Goal: Register for event/course

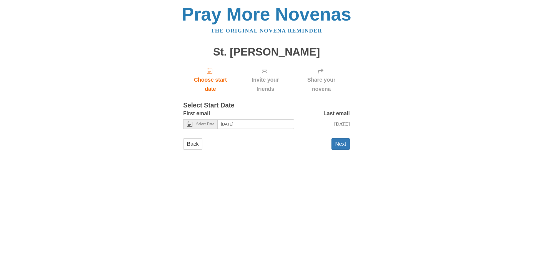
click at [190, 125] on icon at bounding box center [190, 124] width 6 height 6
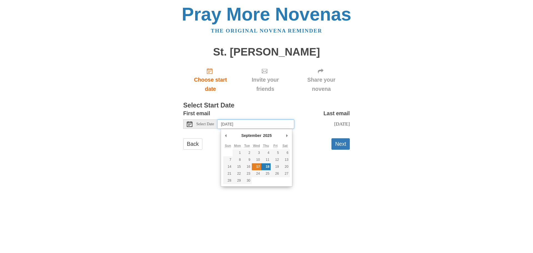
type input "Wednesday, September 17th"
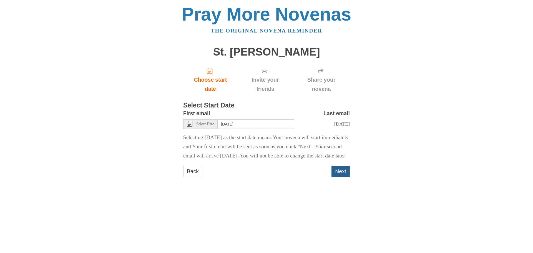
click at [338, 177] on button "Next" at bounding box center [340, 171] width 18 height 11
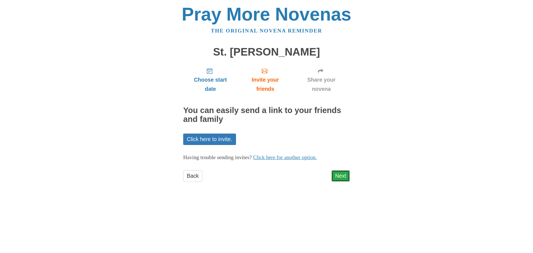
click at [339, 177] on link "Next" at bounding box center [340, 175] width 18 height 11
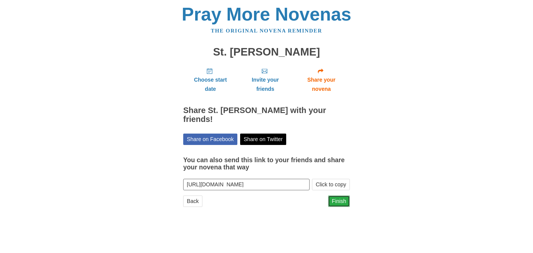
click at [335, 195] on link "Finish" at bounding box center [339, 200] width 22 height 11
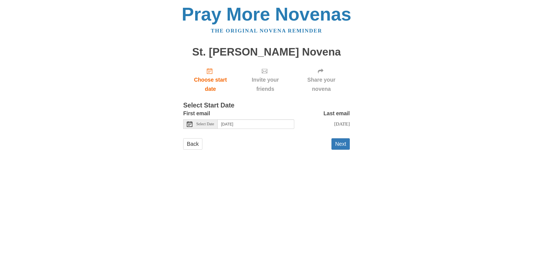
click at [207, 125] on span "Select Date" at bounding box center [205, 124] width 18 height 4
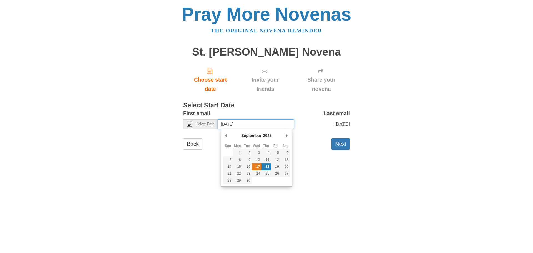
type input "Wednesday, September 17th"
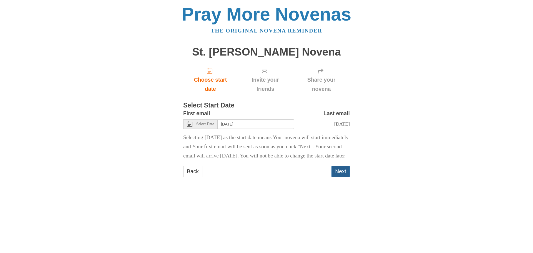
click at [341, 177] on button "Next" at bounding box center [340, 171] width 18 height 11
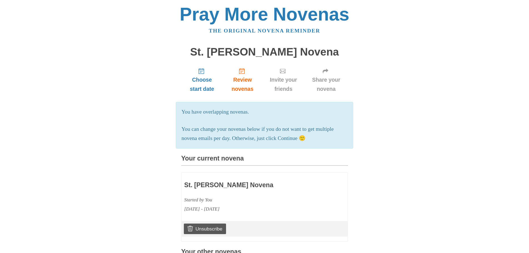
scroll to position [199, 0]
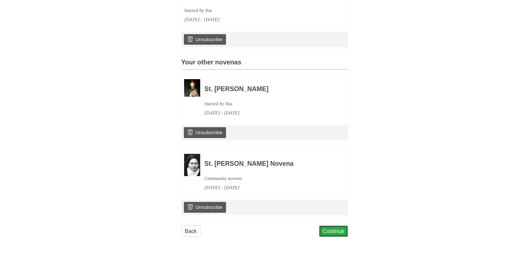
click at [340, 232] on link "Continue" at bounding box center [333, 230] width 29 height 11
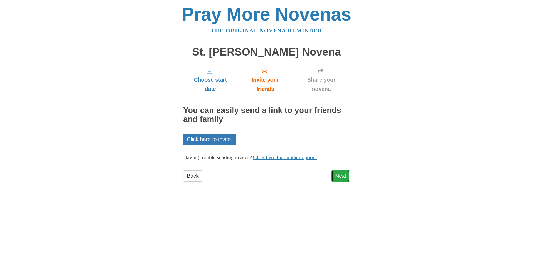
click at [337, 177] on link "Next" at bounding box center [340, 175] width 18 height 11
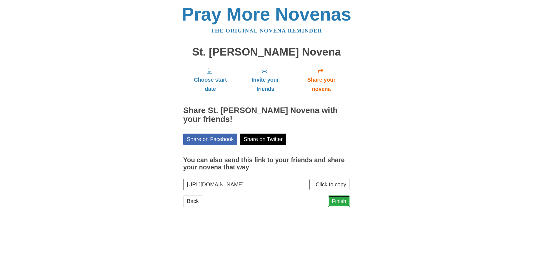
click at [346, 206] on link "Finish" at bounding box center [339, 200] width 22 height 11
